Goal: Find specific page/section: Find specific page/section

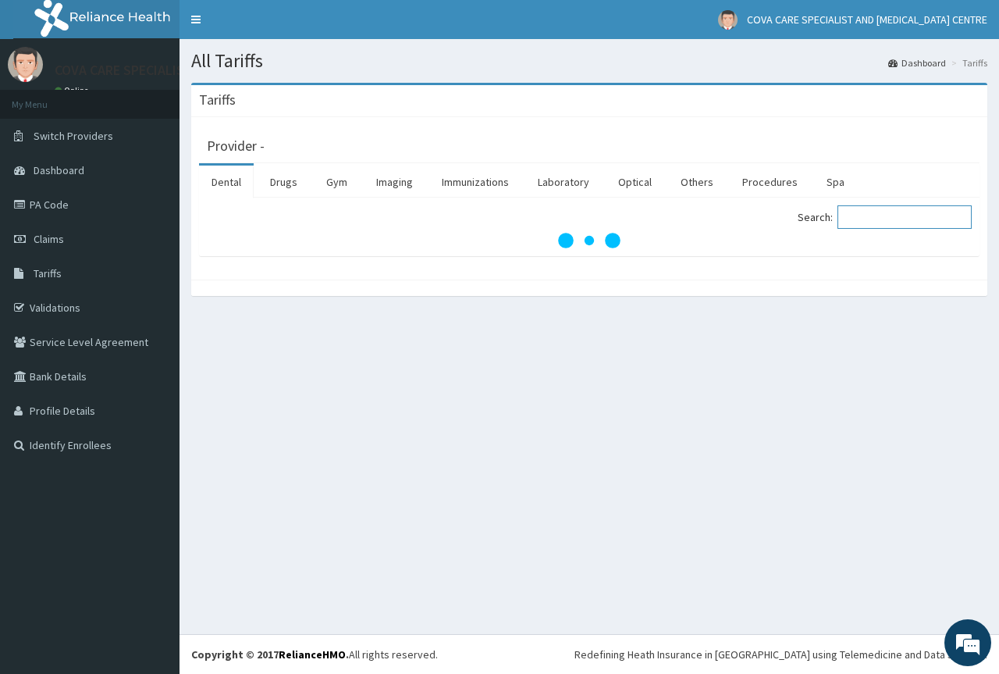
click at [874, 222] on input "Search:" at bounding box center [905, 216] width 134 height 23
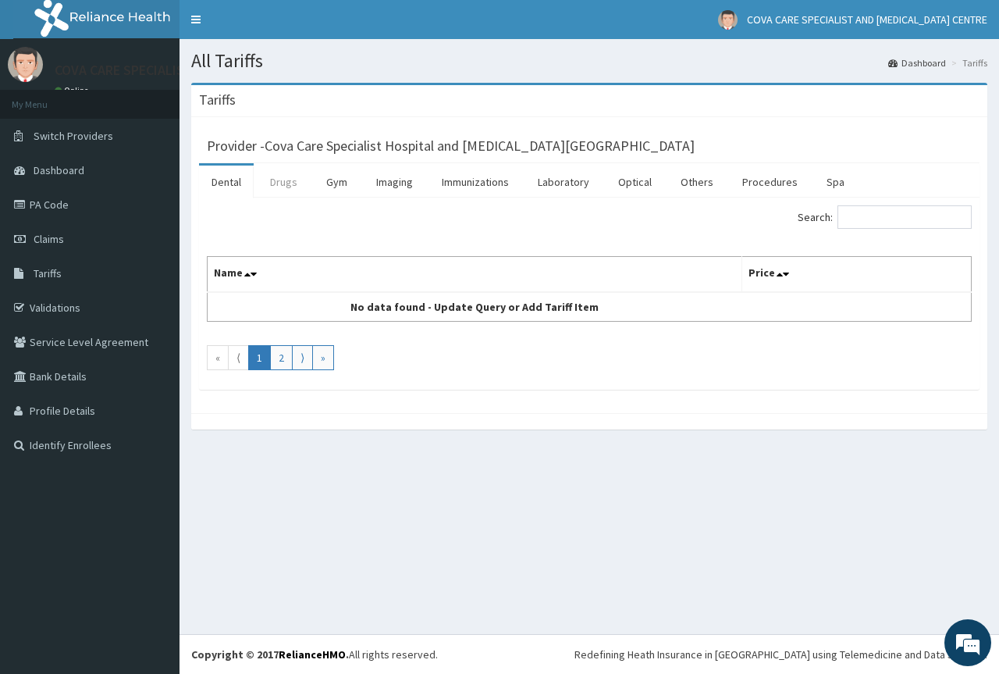
click at [280, 180] on link "Drugs" at bounding box center [284, 182] width 52 height 33
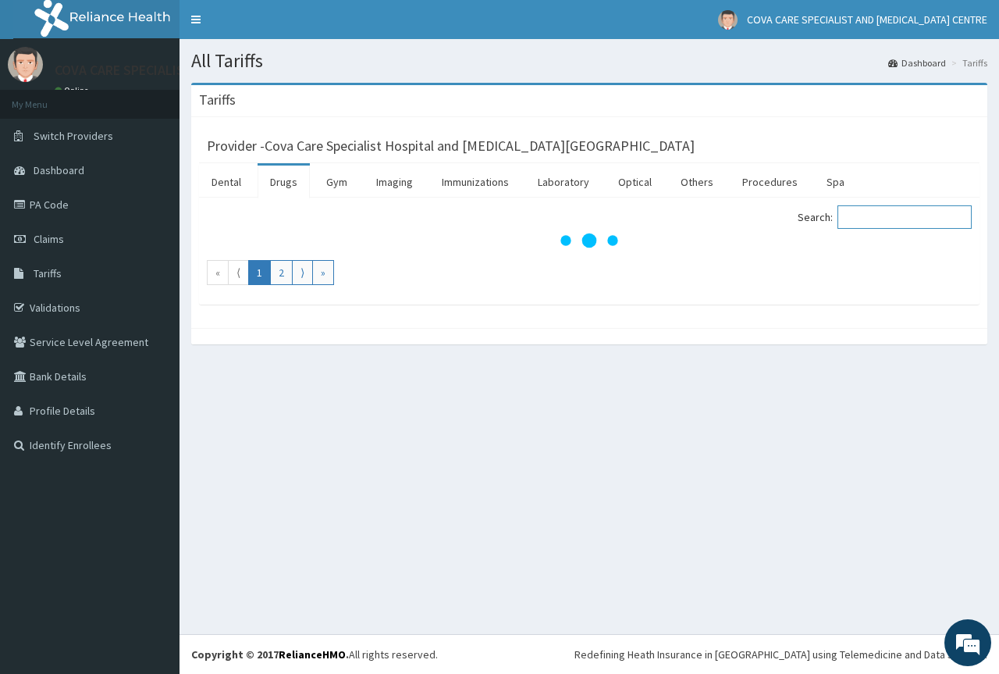
click at [892, 223] on input "Search:" at bounding box center [905, 216] width 134 height 23
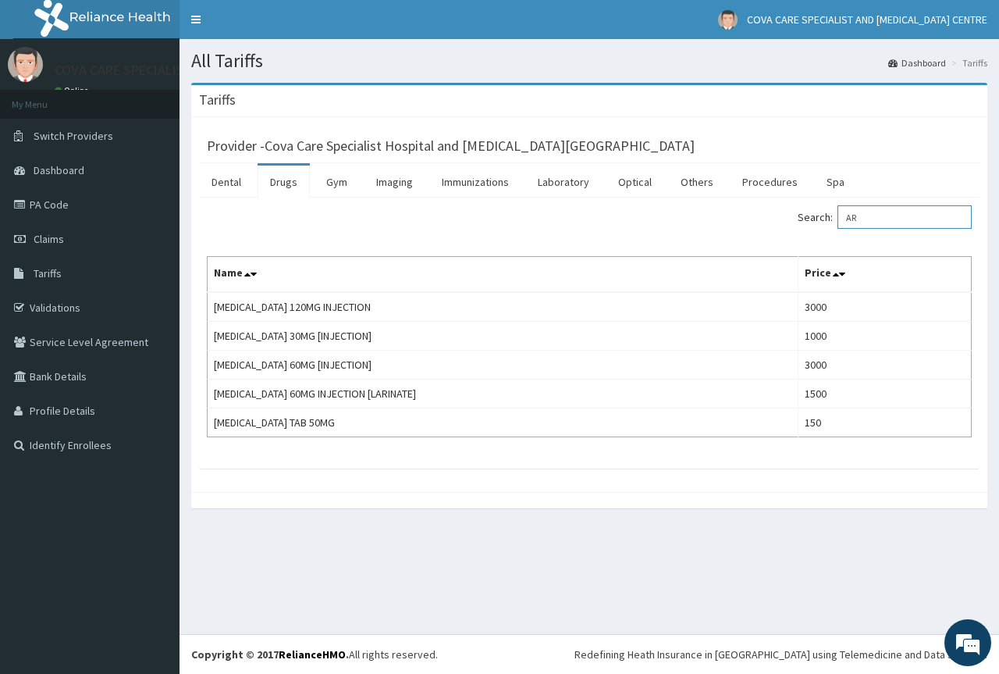
type input "A"
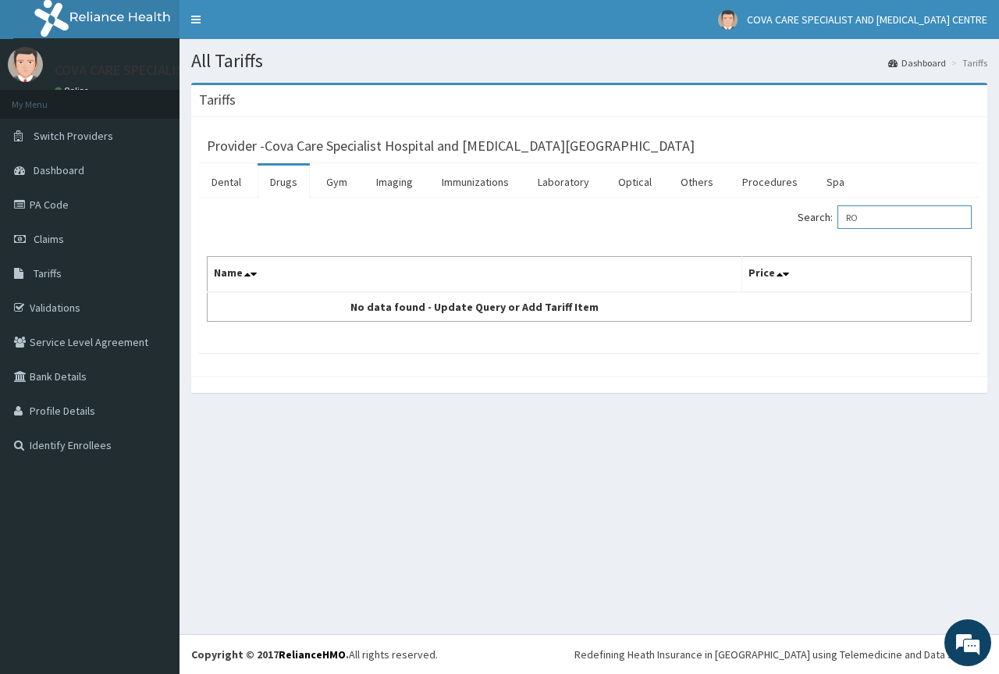
type input "R"
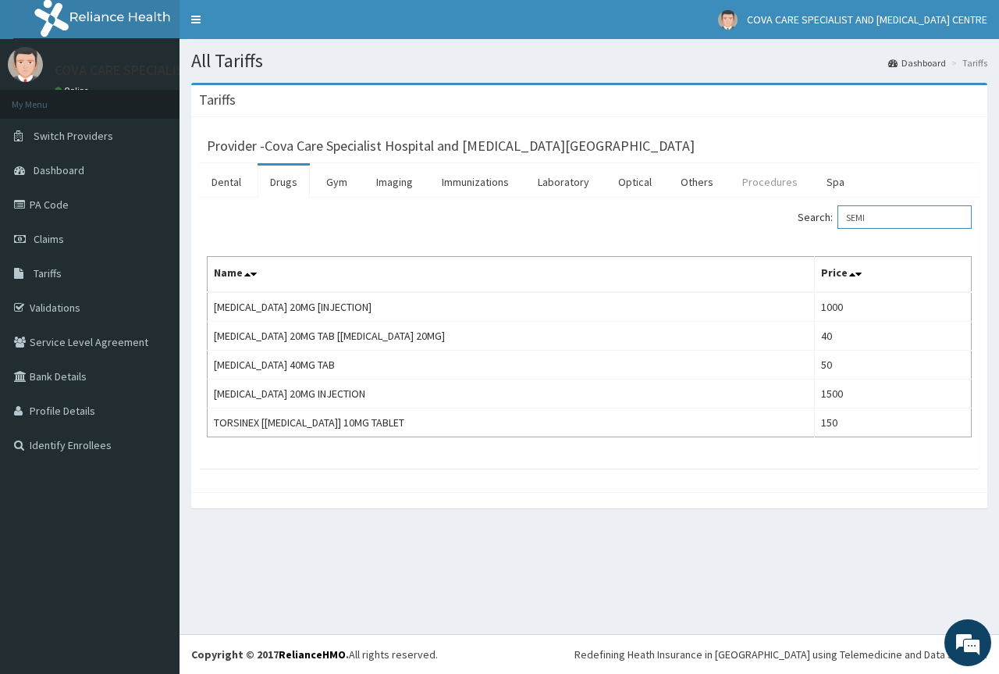
type input "SEMI"
click at [753, 175] on link "Procedures" at bounding box center [770, 182] width 80 height 33
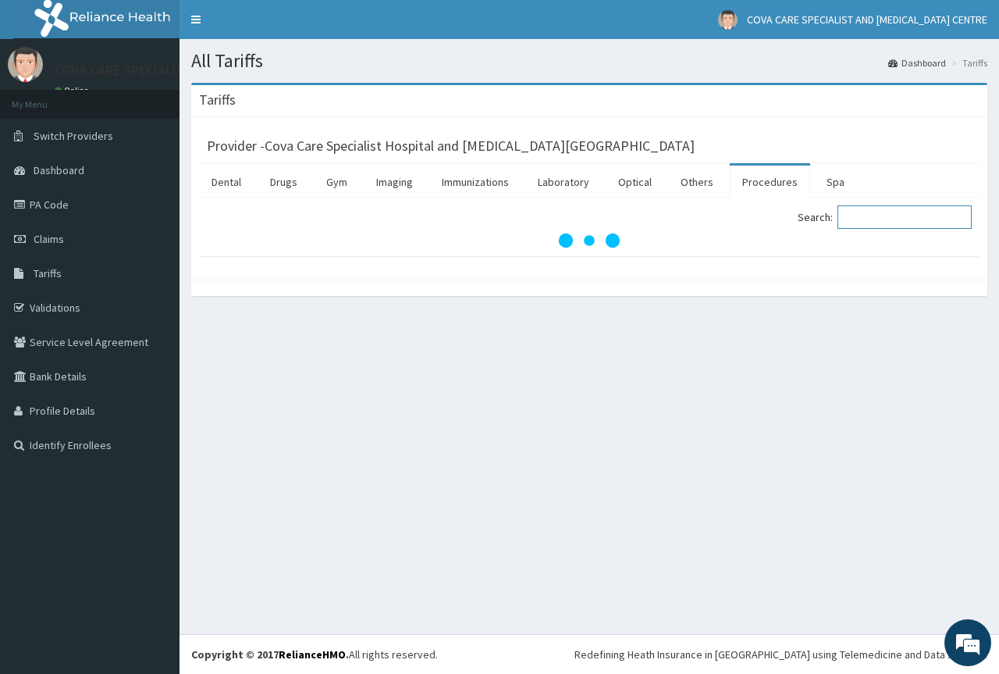
click at [867, 218] on input "Search:" at bounding box center [905, 216] width 134 height 23
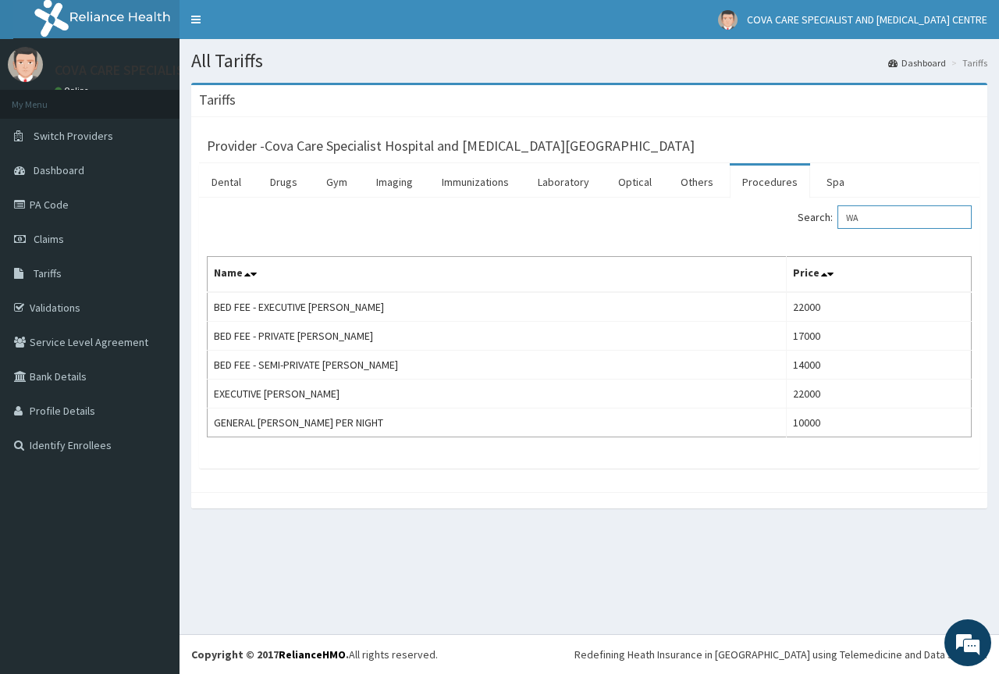
type input "W"
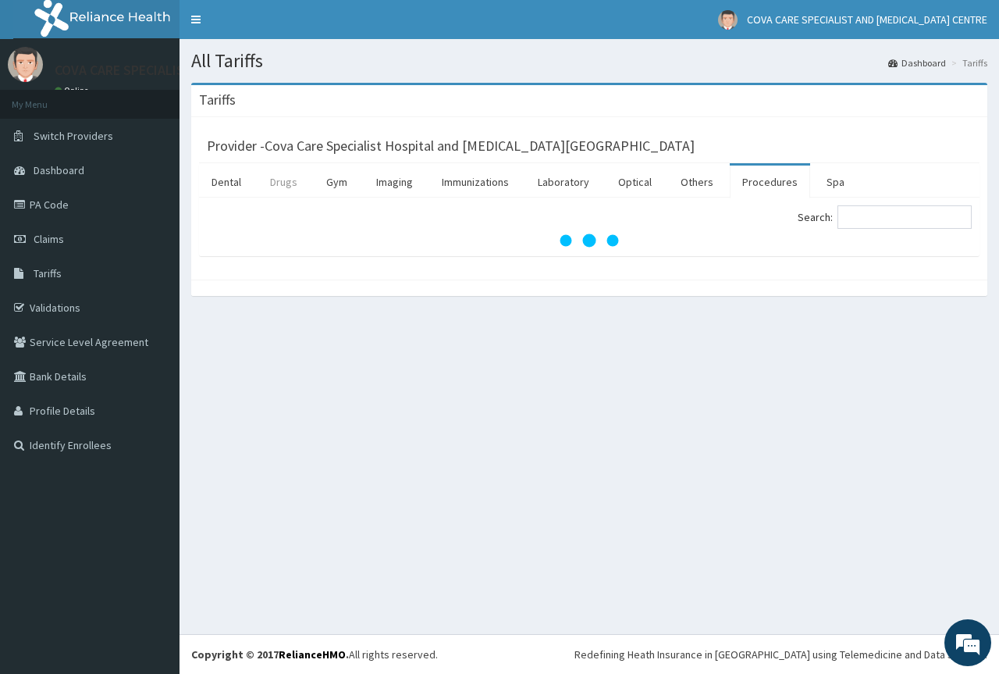
click at [297, 187] on link "Drugs" at bounding box center [284, 182] width 52 height 33
click at [879, 215] on input "Search:" at bounding box center [905, 216] width 134 height 23
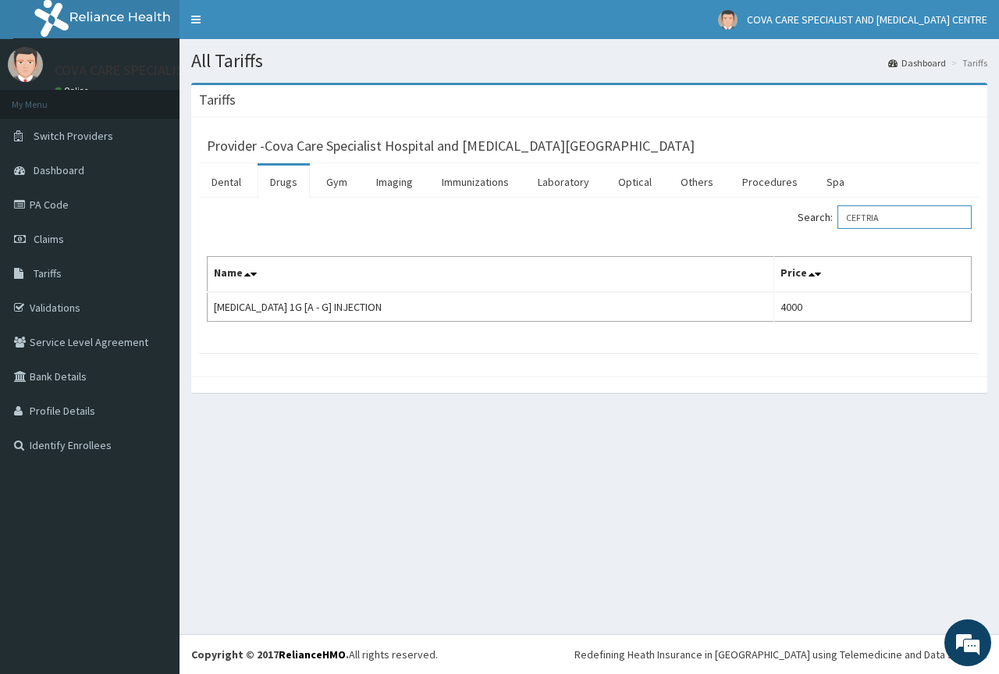
type input "CEFTRIA"
click at [275, 180] on link "Drugs" at bounding box center [284, 182] width 52 height 33
click at [888, 222] on input "Search:" at bounding box center [905, 216] width 134 height 23
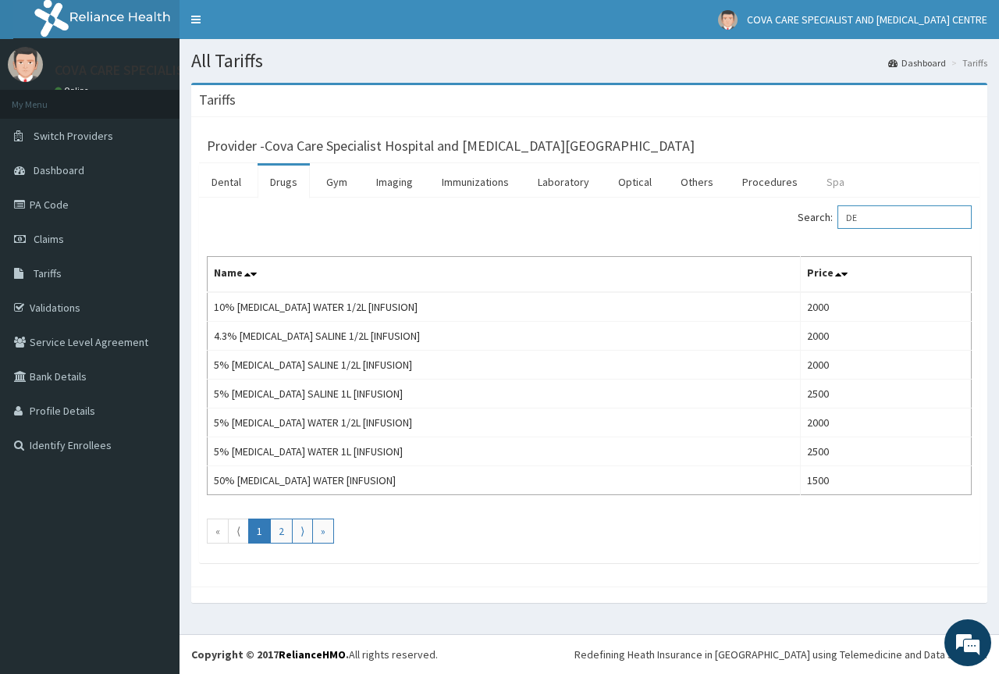
type input "D"
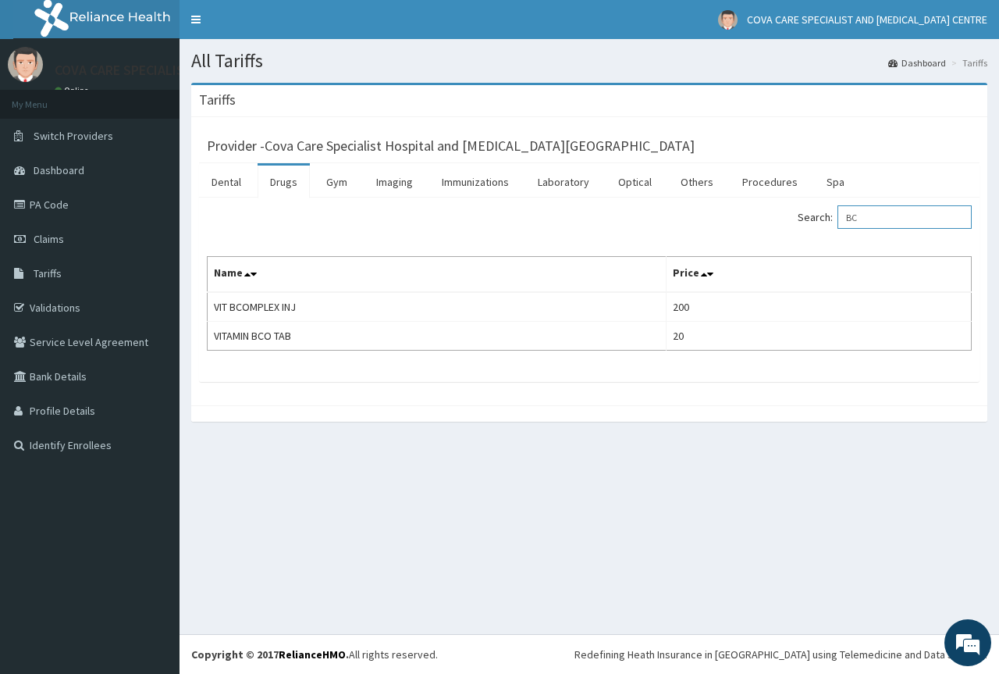
type input "B"
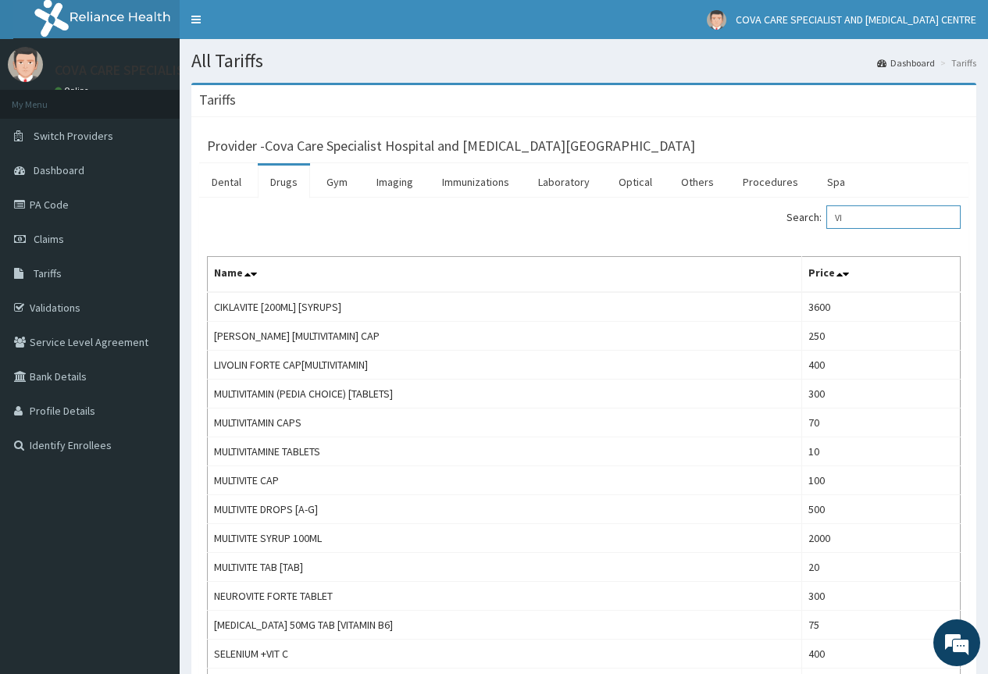
type input "V"
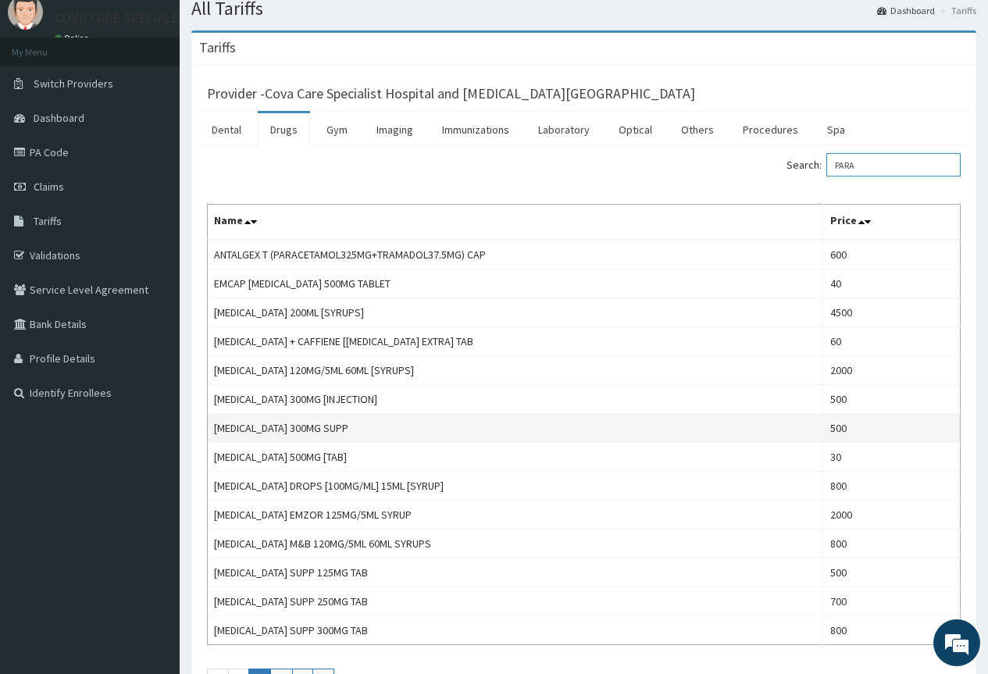
scroll to position [78, 0]
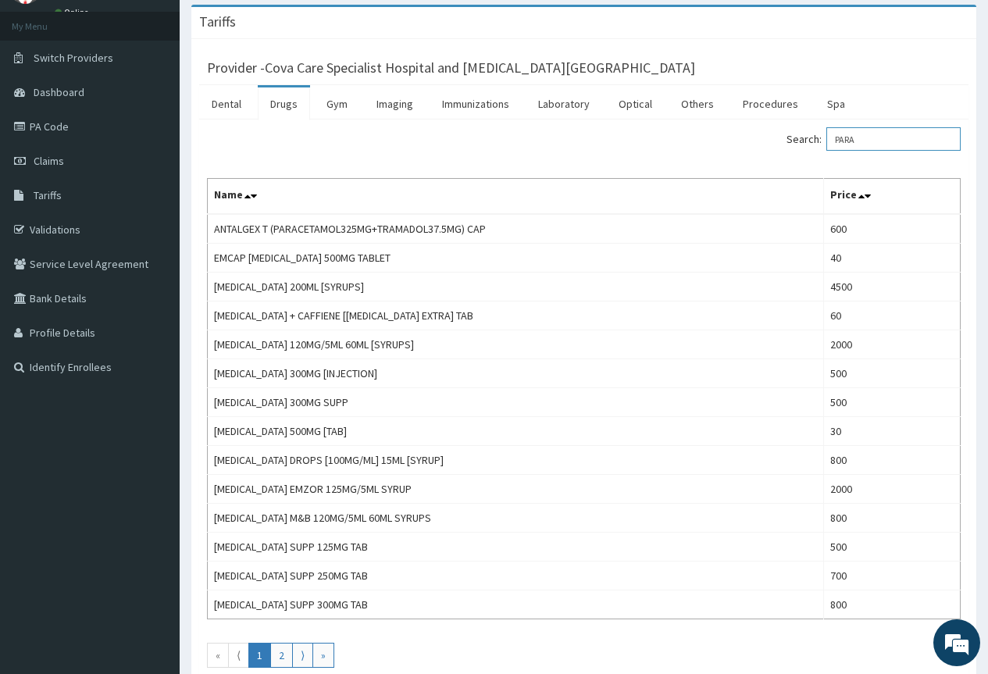
type input "PARA"
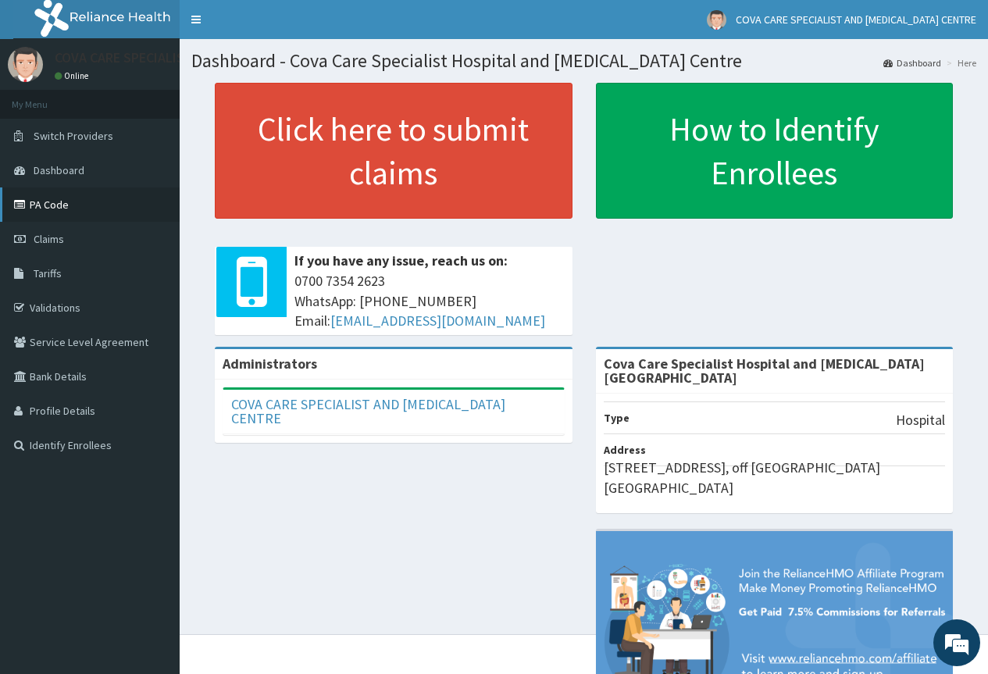
click at [53, 199] on link "PA Code" at bounding box center [90, 204] width 180 height 34
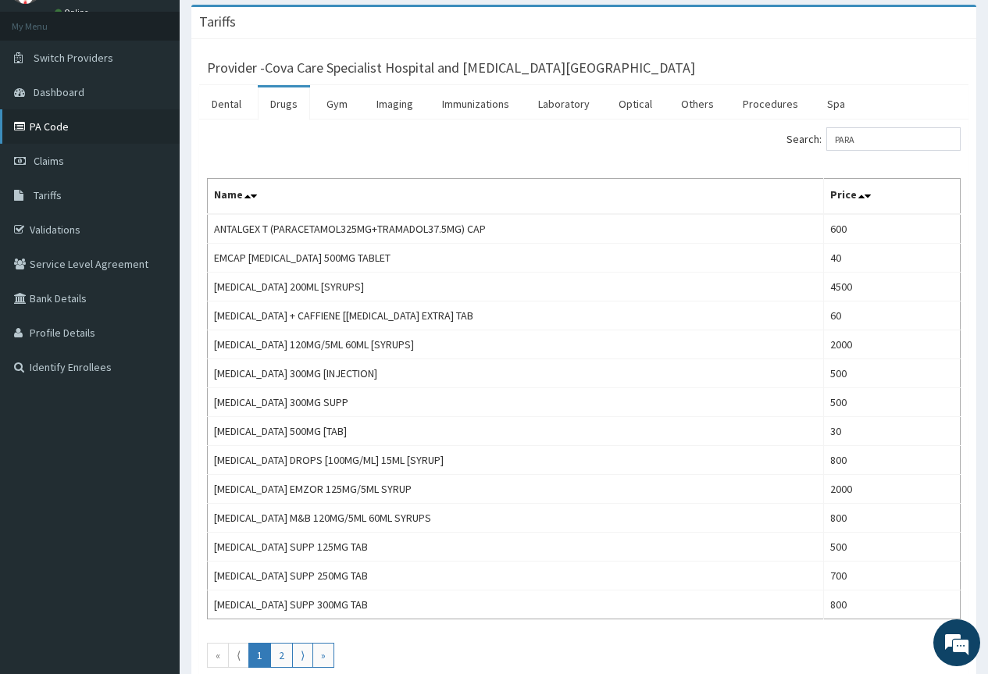
click at [78, 118] on link "PA Code" at bounding box center [90, 126] width 180 height 34
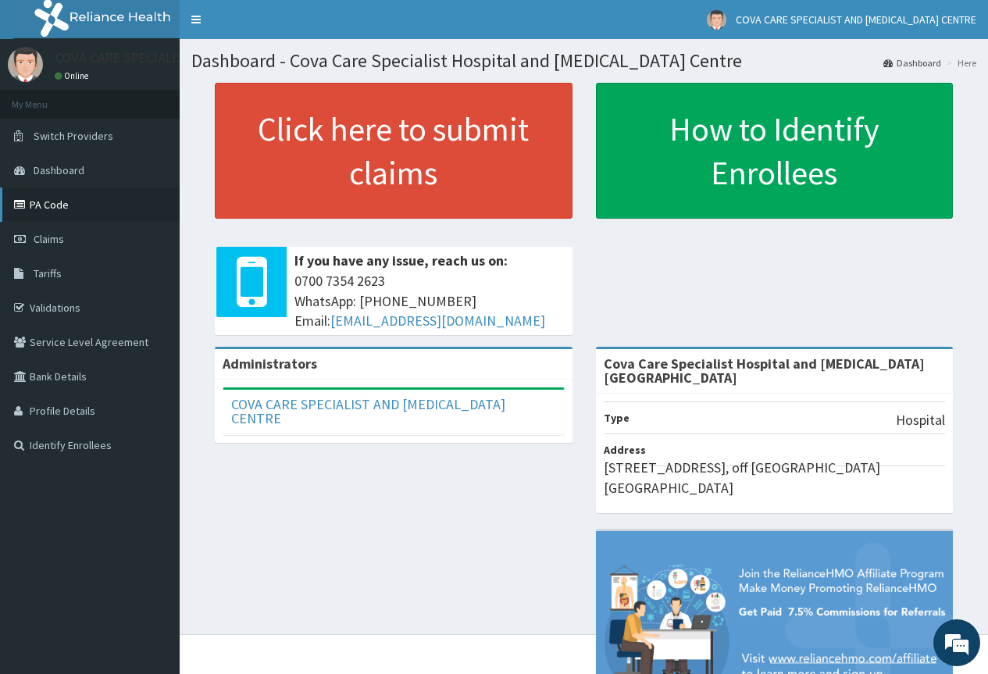
click at [138, 214] on link "PA Code" at bounding box center [90, 204] width 180 height 34
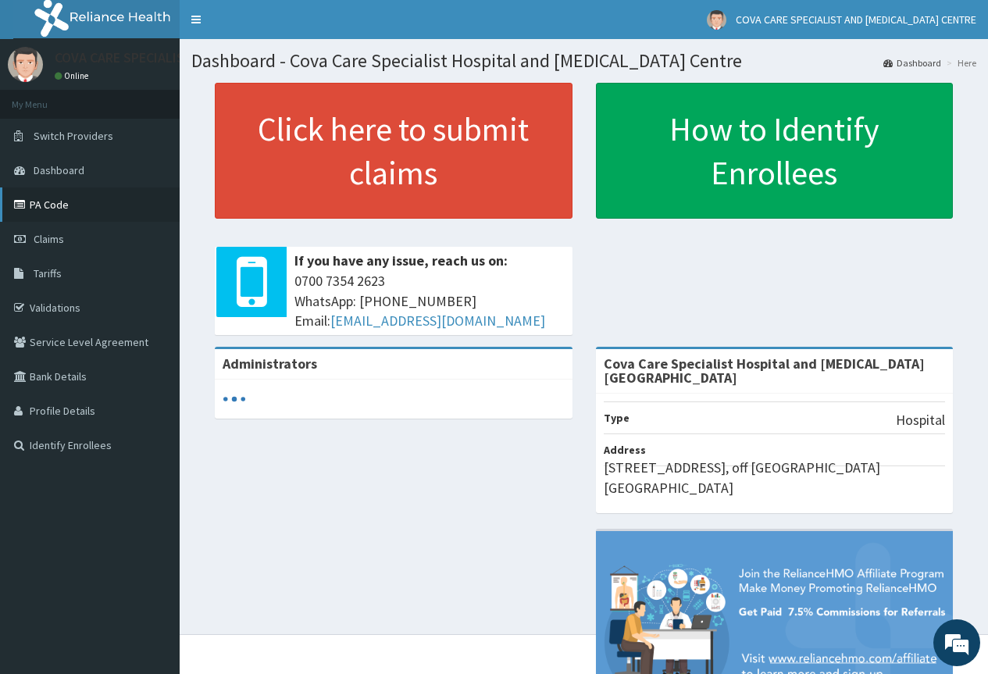
click at [74, 203] on link "PA Code" at bounding box center [90, 204] width 180 height 34
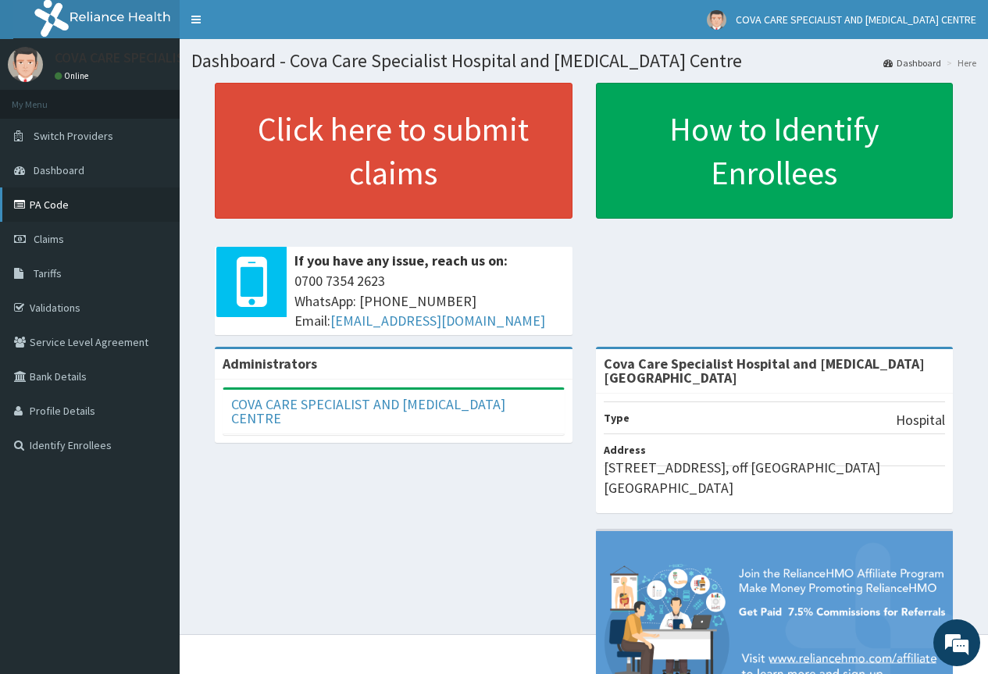
click at [98, 215] on link "PA Code" at bounding box center [90, 204] width 180 height 34
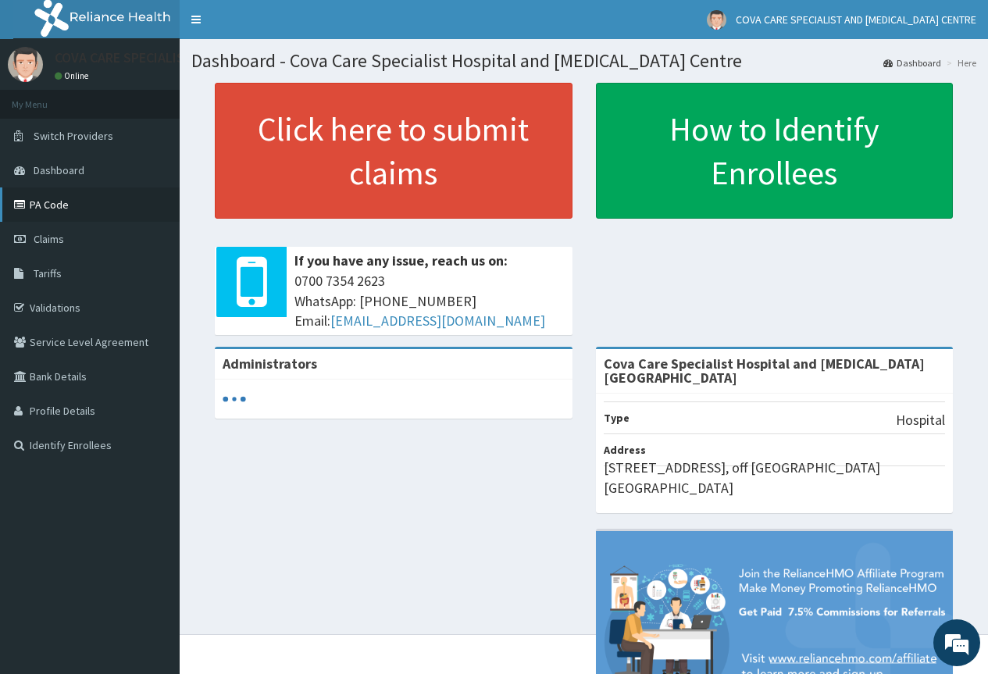
click at [54, 210] on link "PA Code" at bounding box center [90, 204] width 180 height 34
click at [46, 212] on link "PA Code" at bounding box center [90, 204] width 180 height 34
